Goal: Transaction & Acquisition: Subscribe to service/newsletter

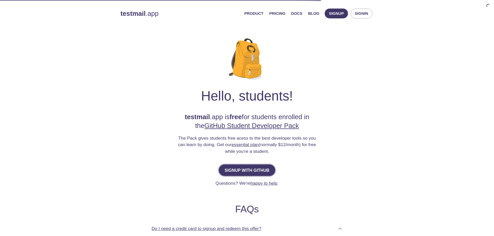
click at [251, 169] on span "Signup with GitHub" at bounding box center [247, 170] width 45 height 7
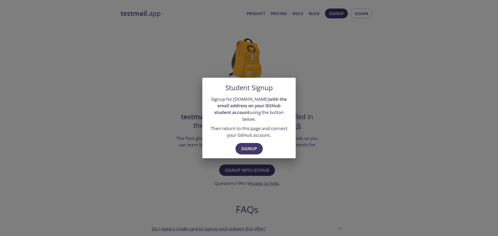
click at [257, 141] on div "Signup" at bounding box center [248, 150] width 93 height 18
click at [256, 145] on span "Signup" at bounding box center [249, 148] width 16 height 7
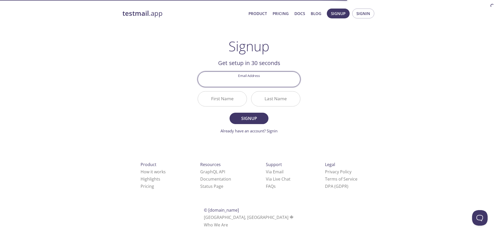
click at [248, 89] on div "First Name" at bounding box center [222, 98] width 53 height 19
click at [258, 83] on input "Email Address" at bounding box center [249, 79] width 102 height 15
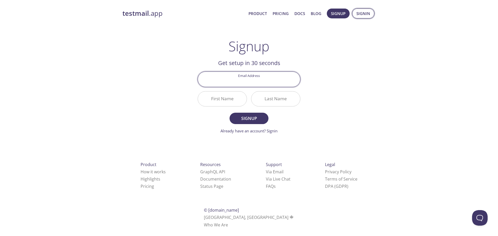
click at [359, 12] on span "Signin" at bounding box center [363, 13] width 14 height 7
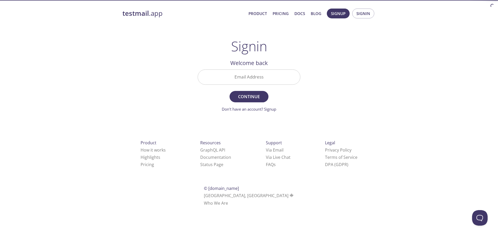
click at [241, 74] on input "Email Address" at bounding box center [249, 77] width 102 height 15
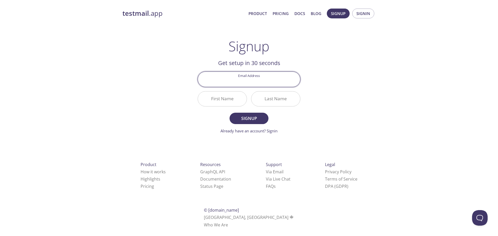
click at [283, 86] on input "Email Address" at bounding box center [249, 79] width 102 height 15
type input "[EMAIL_ADDRESS][PERSON_NAME][DOMAIN_NAME]"
click at [238, 95] on input "First Name" at bounding box center [222, 99] width 49 height 15
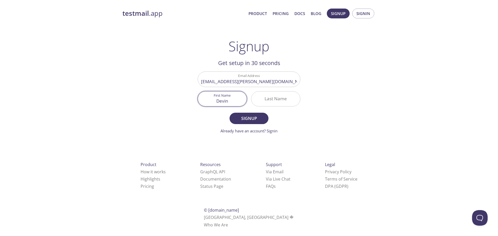
type input "Devin"
click at [269, 101] on input "Last Name" at bounding box center [275, 99] width 49 height 15
type input "[PERSON_NAME]"
click at [255, 119] on span "Signup" at bounding box center [248, 118] width 27 height 7
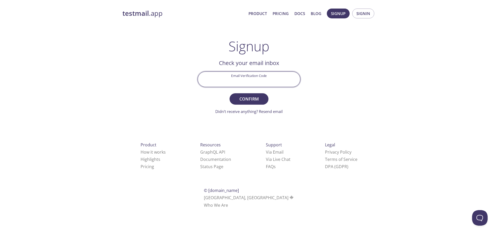
click at [250, 76] on input "Email Verification Code" at bounding box center [249, 79] width 102 height 15
type input "X866NWW"
click at [230, 93] on button "Confirm" at bounding box center [249, 98] width 39 height 11
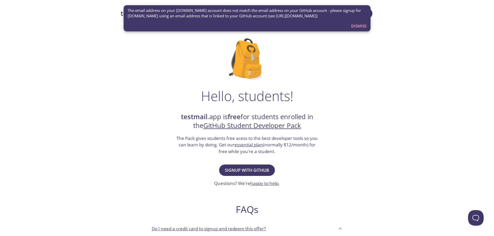
click at [352, 33] on div "Hello, students! testmail .app is free for students enrolled in the GitHub Stud…" at bounding box center [247, 188] width 253 height 317
click at [356, 29] on span "Dismiss" at bounding box center [358, 26] width 15 height 7
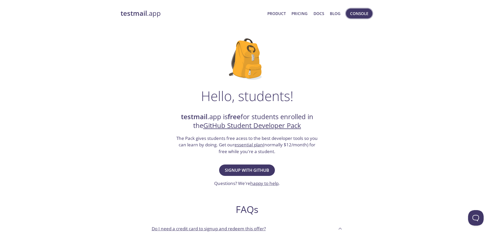
click at [357, 17] on span "Console" at bounding box center [359, 13] width 18 height 7
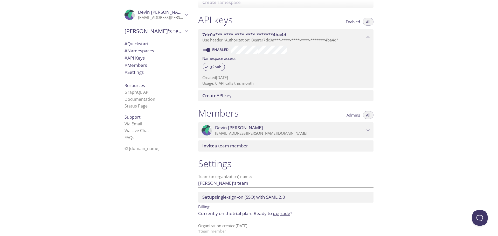
scroll to position [133, 0]
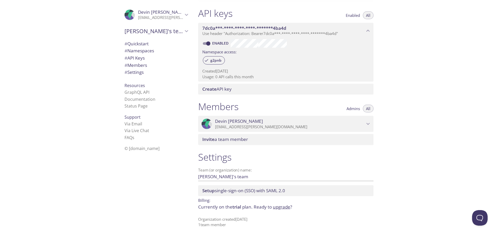
click at [149, 42] on span "# Quickstart" at bounding box center [155, 43] width 63 height 7
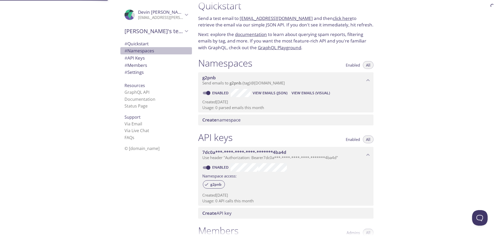
click at [149, 47] on div "# Namespaces" at bounding box center [156, 50] width 72 height 7
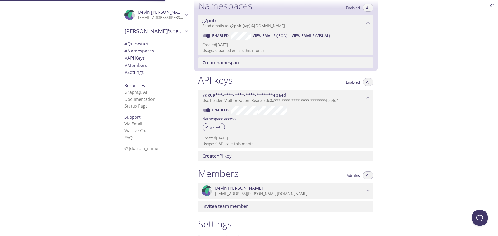
click at [150, 55] on span "# API Keys" at bounding box center [155, 58] width 63 height 7
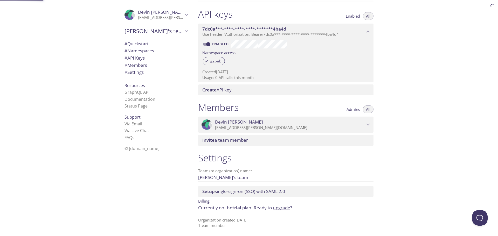
scroll to position [133, 0]
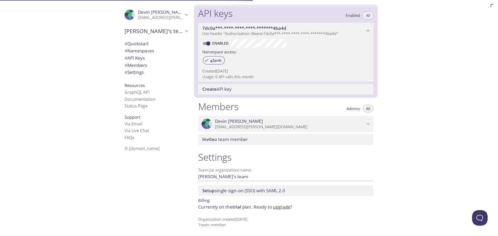
click at [152, 60] on span "# API Keys" at bounding box center [155, 58] width 63 height 7
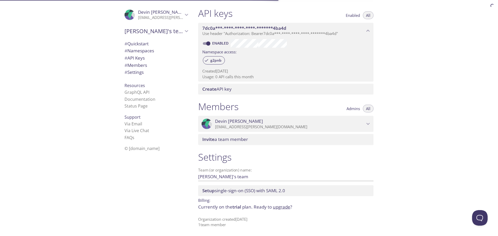
click at [151, 66] on span "# Members" at bounding box center [155, 65] width 63 height 7
click at [150, 69] on div "# Settings" at bounding box center [156, 72] width 72 height 7
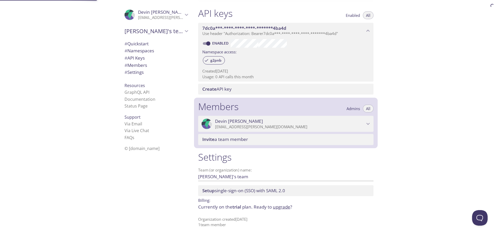
click at [149, 69] on span "# Settings" at bounding box center [155, 72] width 63 height 7
